Goal: Information Seeking & Learning: Learn about a topic

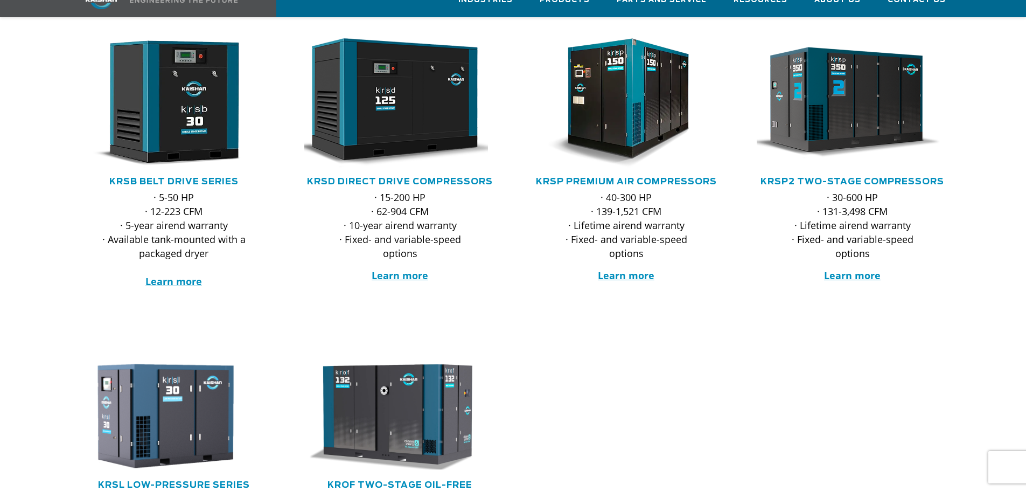
scroll to position [215, 0]
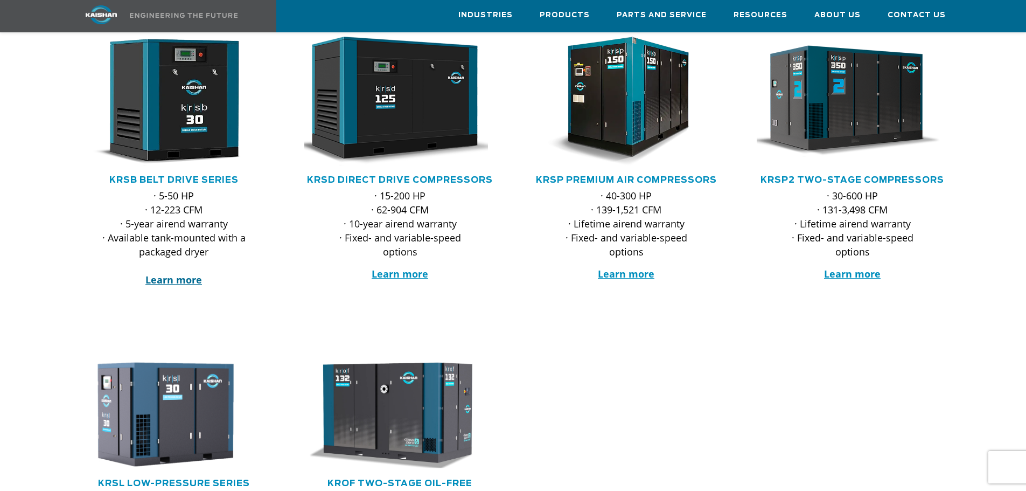
click at [177, 273] on strong "Learn more" at bounding box center [173, 279] width 57 height 13
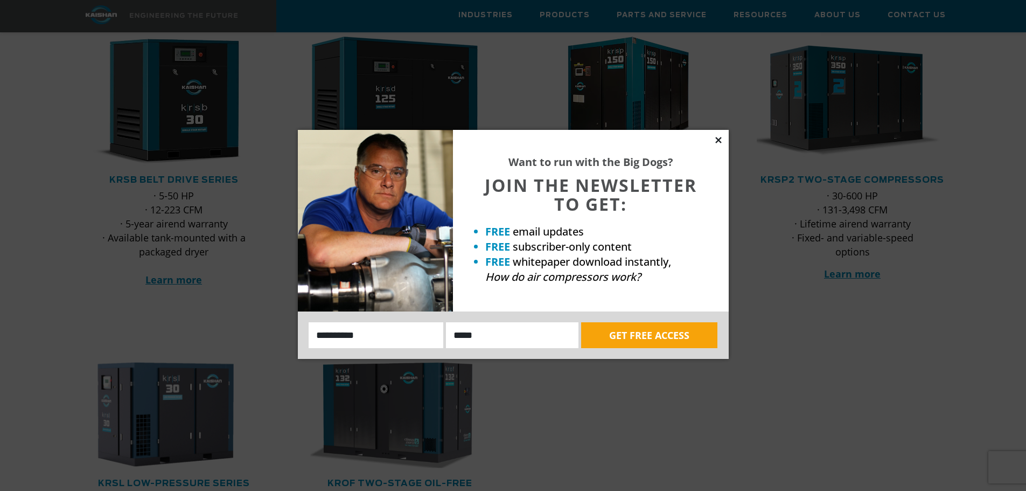
click at [722, 141] on icon at bounding box center [718, 140] width 10 height 10
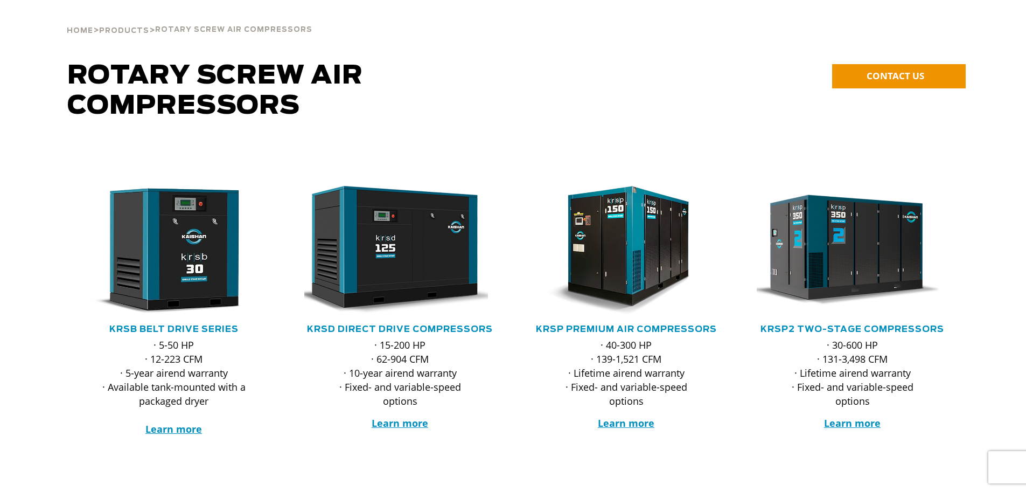
scroll to position [0, 0]
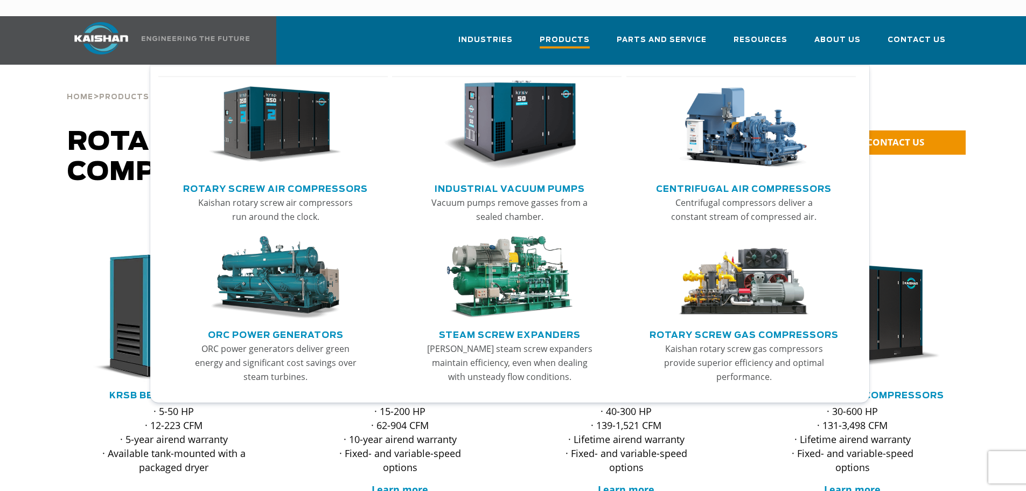
click at [575, 34] on span "Products" at bounding box center [565, 41] width 50 height 15
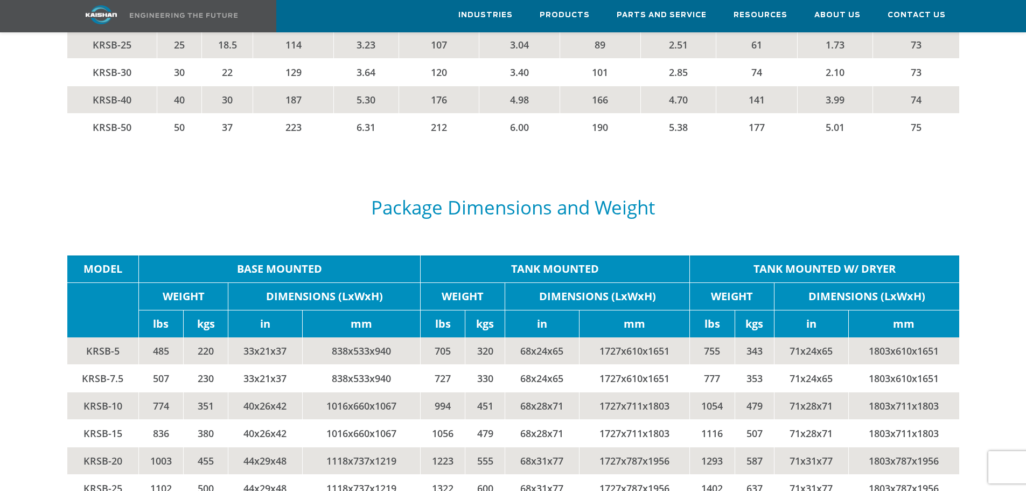
scroll to position [2154, 0]
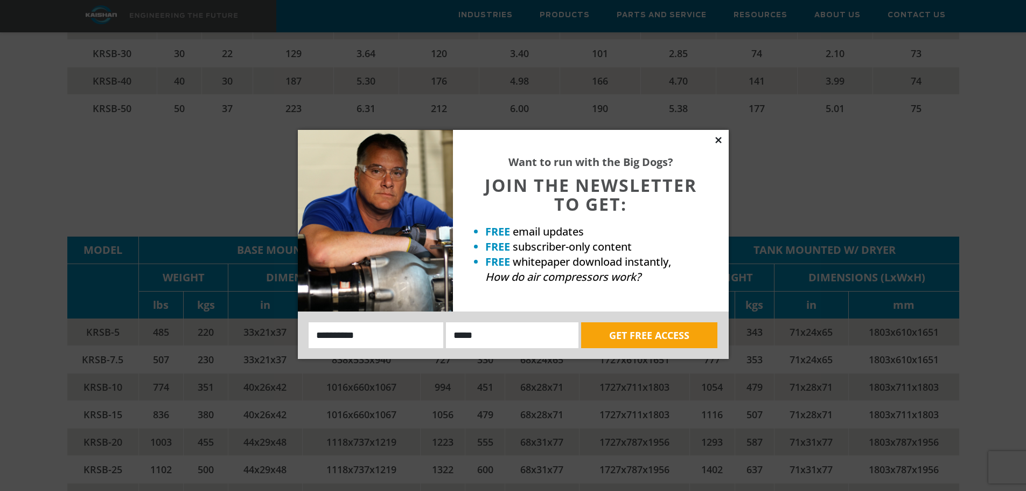
click at [720, 141] on icon at bounding box center [718, 140] width 10 height 10
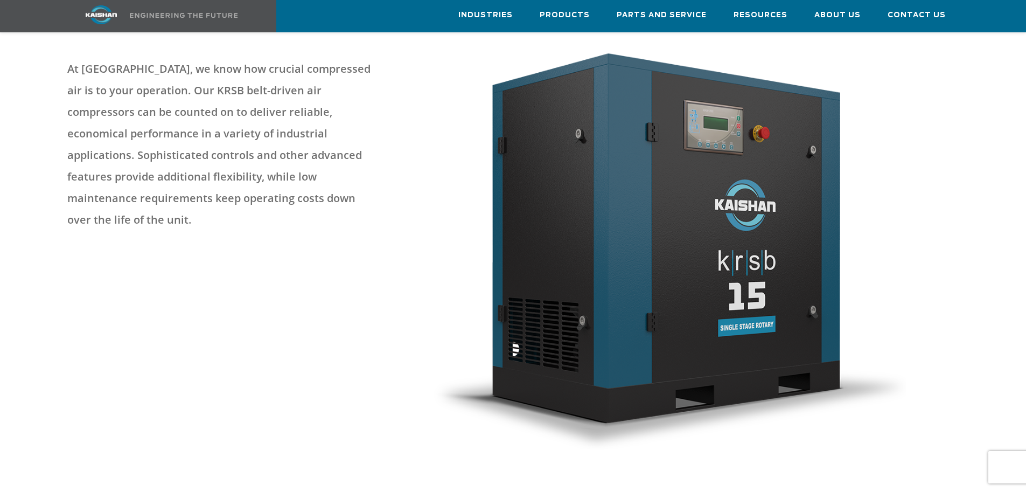
scroll to position [0, 0]
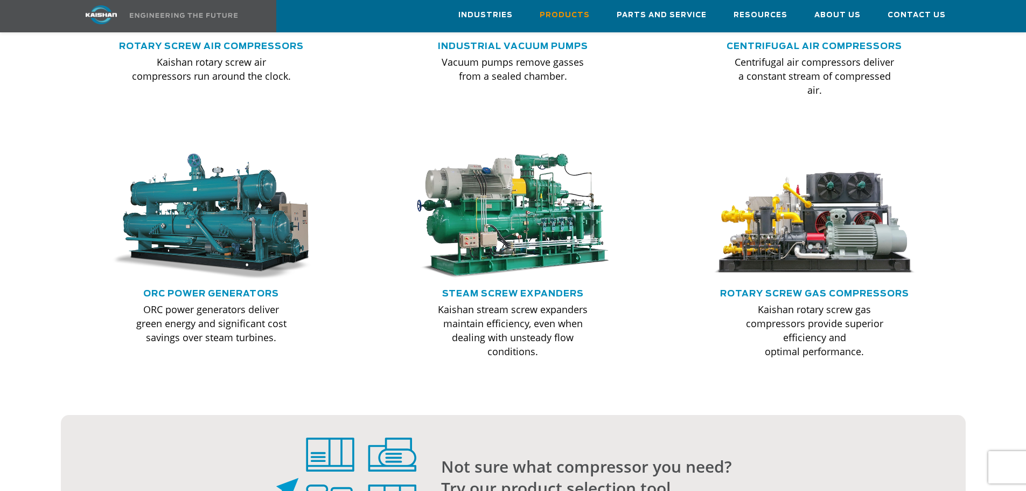
scroll to position [700, 0]
